Goal: Navigation & Orientation: Find specific page/section

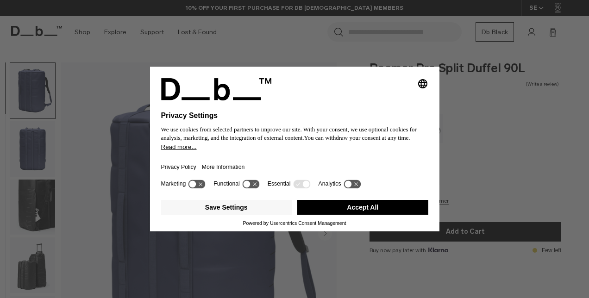
click at [376, 203] on button "Accept All" at bounding box center [362, 207] width 131 height 15
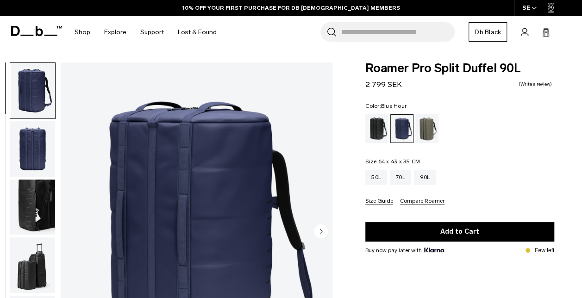
click at [32, 29] on icon at bounding box center [36, 31] width 51 height 10
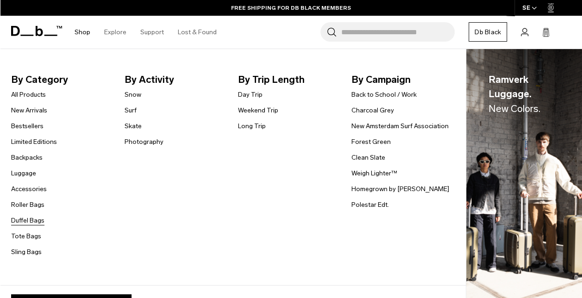
click at [16, 220] on link "Duffel Bags" at bounding box center [27, 221] width 33 height 10
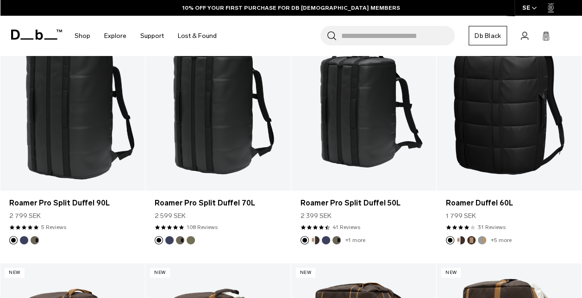
scroll to position [204, 0]
